Goal: Task Accomplishment & Management: Use online tool/utility

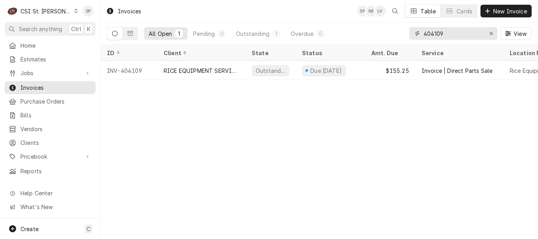
drag, startPoint x: 449, startPoint y: 33, endPoint x: 412, endPoint y: 33, distance: 37.0
click at [412, 33] on div "404109" at bounding box center [453, 33] width 88 height 13
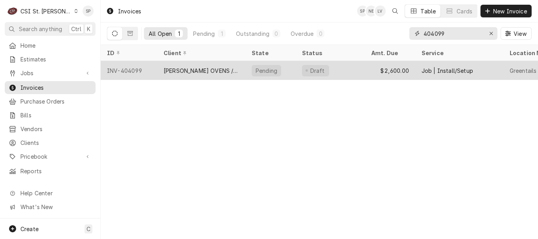
type input "404099"
click at [125, 66] on div "INV-404099" at bounding box center [129, 70] width 57 height 19
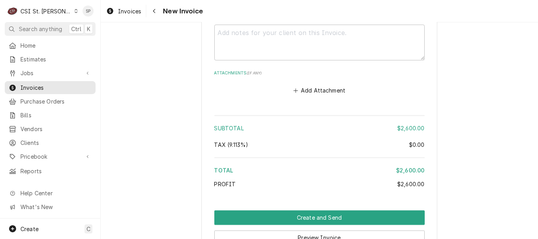
scroll to position [1370, 0]
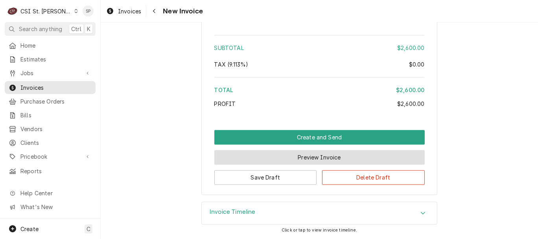
click at [291, 159] on button "Preview Invoice" at bounding box center [319, 157] width 210 height 15
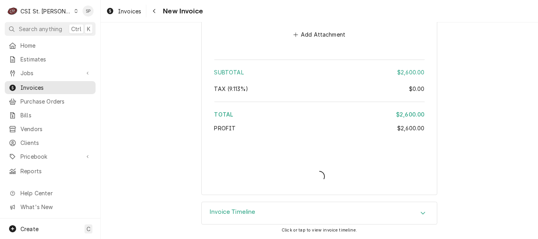
scroll to position [1344, 0]
type textarea "x"
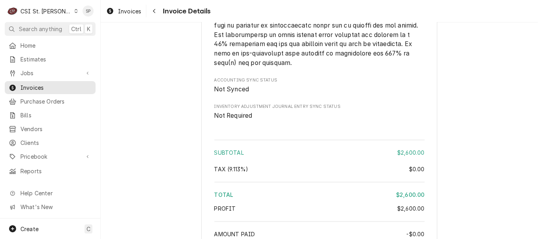
scroll to position [1136, 0]
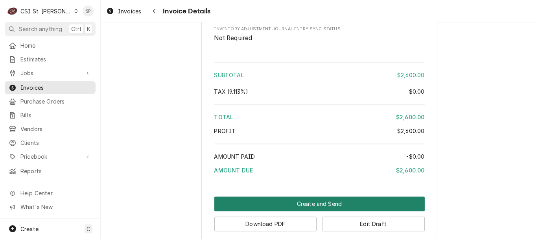
click at [305, 211] on button "Create and Send" at bounding box center [319, 204] width 210 height 15
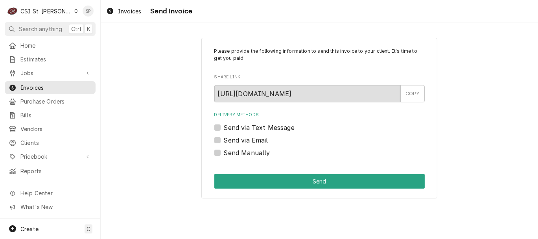
click at [220, 142] on div "Send via Email" at bounding box center [319, 139] width 210 height 9
click at [224, 138] on label "Send via Email" at bounding box center [246, 139] width 44 height 9
click at [224, 138] on input "Send via Email" at bounding box center [329, 143] width 210 height 17
checkbox input "true"
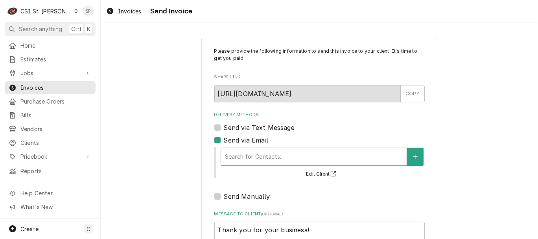
click at [238, 155] on div "Delivery Methods" at bounding box center [314, 156] width 178 height 14
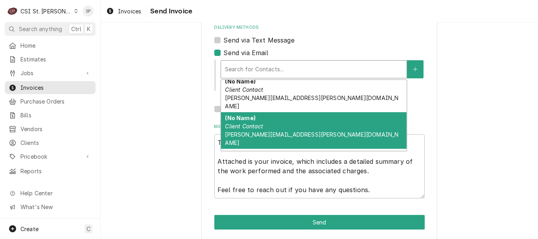
scroll to position [44, 0]
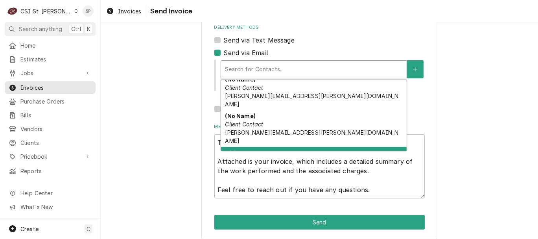
click at [237, 166] on span "accountpayable@korokgroup.com" at bounding box center [273, 169] width 97 height 7
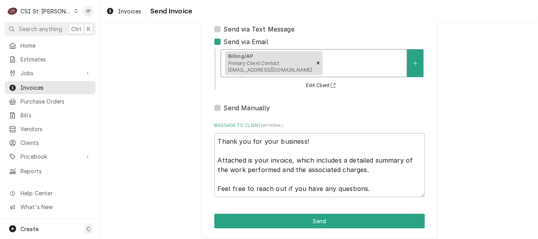
scroll to position [105, 0]
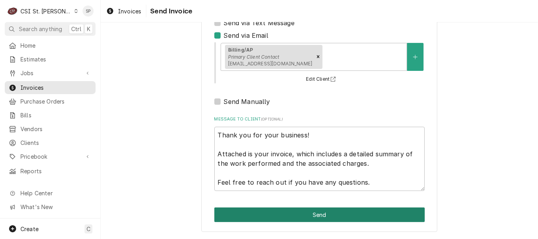
click at [352, 216] on button "Send" at bounding box center [319, 214] width 210 height 15
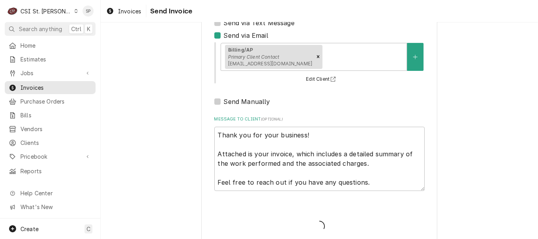
type textarea "x"
